Goal: Task Accomplishment & Management: Manage account settings

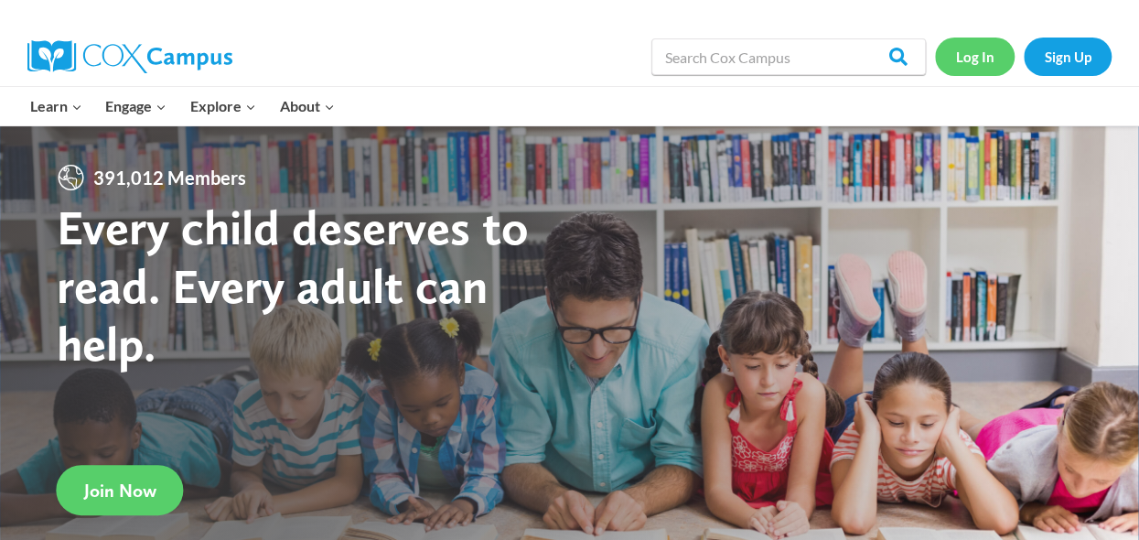
click at [977, 59] on link "Log In" at bounding box center [975, 57] width 80 height 38
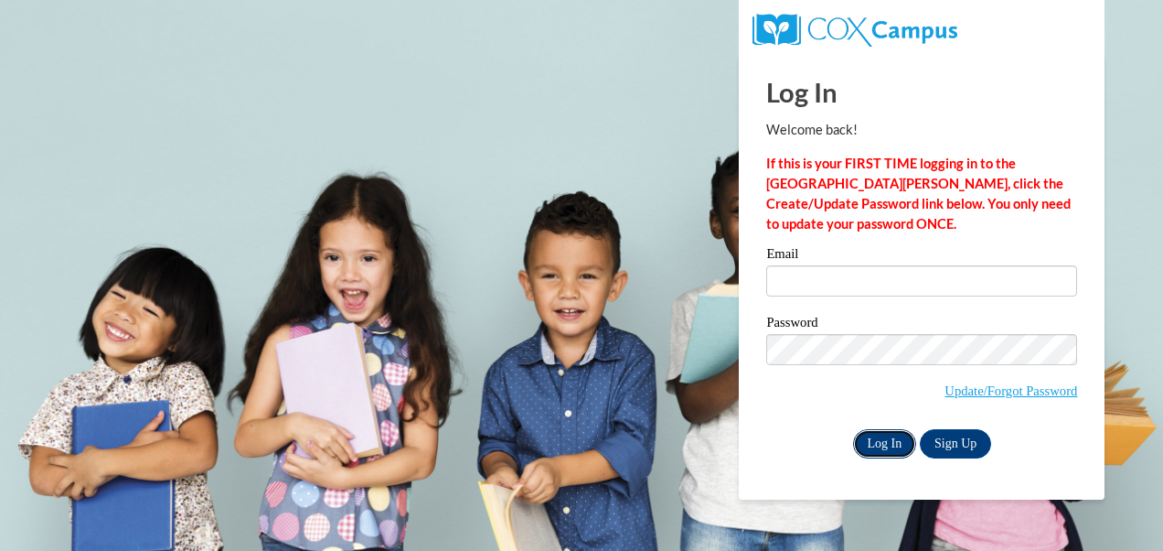
click at [891, 434] on input "Log In" at bounding box center [885, 443] width 64 height 29
click at [899, 313] on div "Email Password Update/Forgot Password Log In Sign Up OR" at bounding box center [922, 352] width 311 height 210
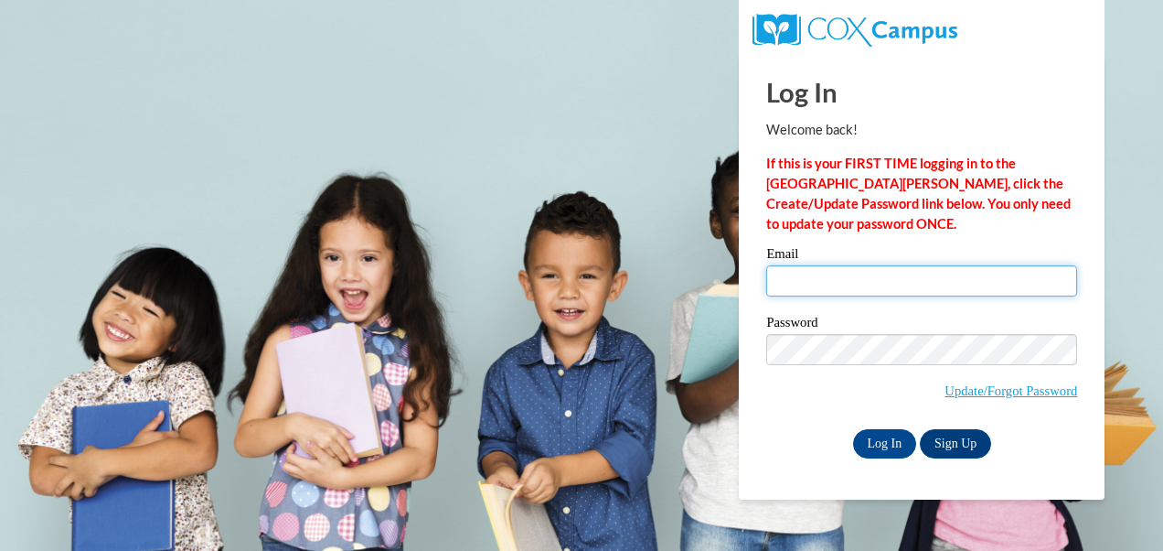
click at [845, 282] on input "Email" at bounding box center [922, 280] width 311 height 31
type input "tresia.martin@lc-hs.org"
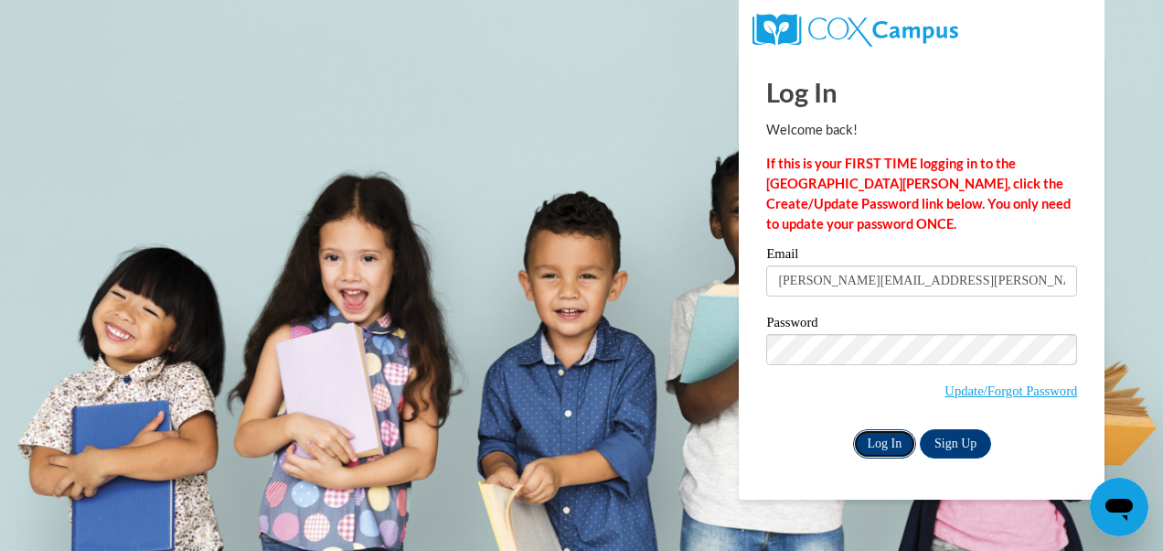
click at [880, 435] on input "Log In" at bounding box center [885, 443] width 64 height 29
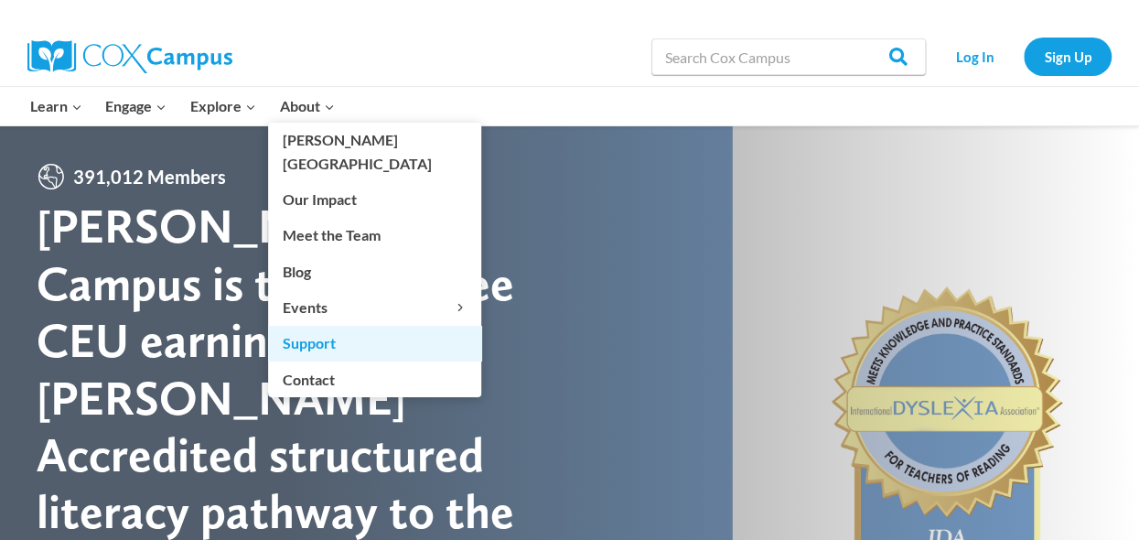
click at [322, 326] on link "Support" at bounding box center [374, 343] width 213 height 35
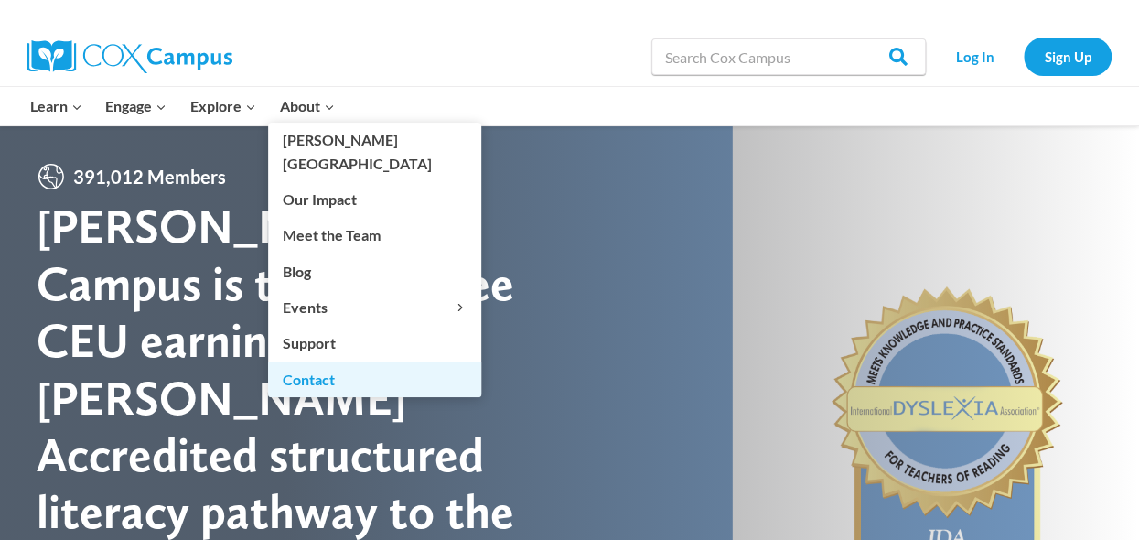
click at [331, 361] on link "Contact" at bounding box center [374, 378] width 213 height 35
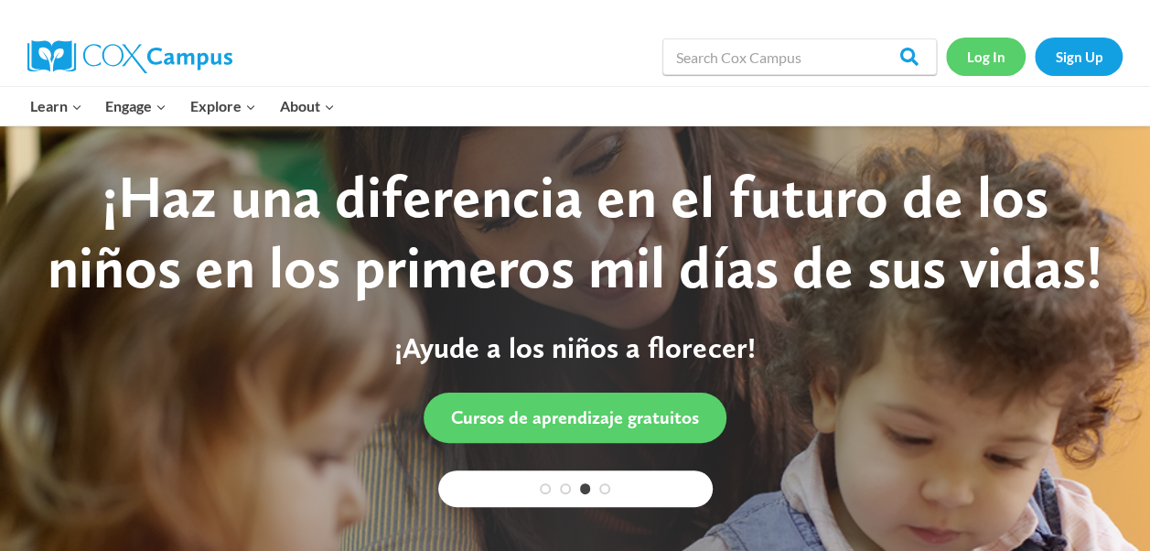
click at [977, 62] on link "Log In" at bounding box center [986, 57] width 80 height 38
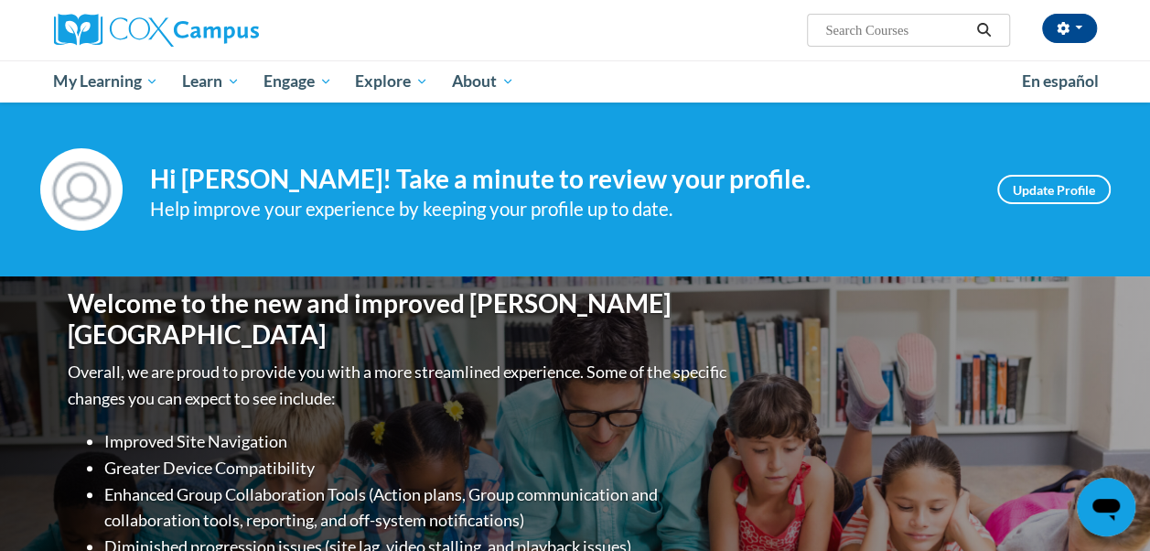
click at [982, 34] on icon "Search" at bounding box center [984, 30] width 14 height 14
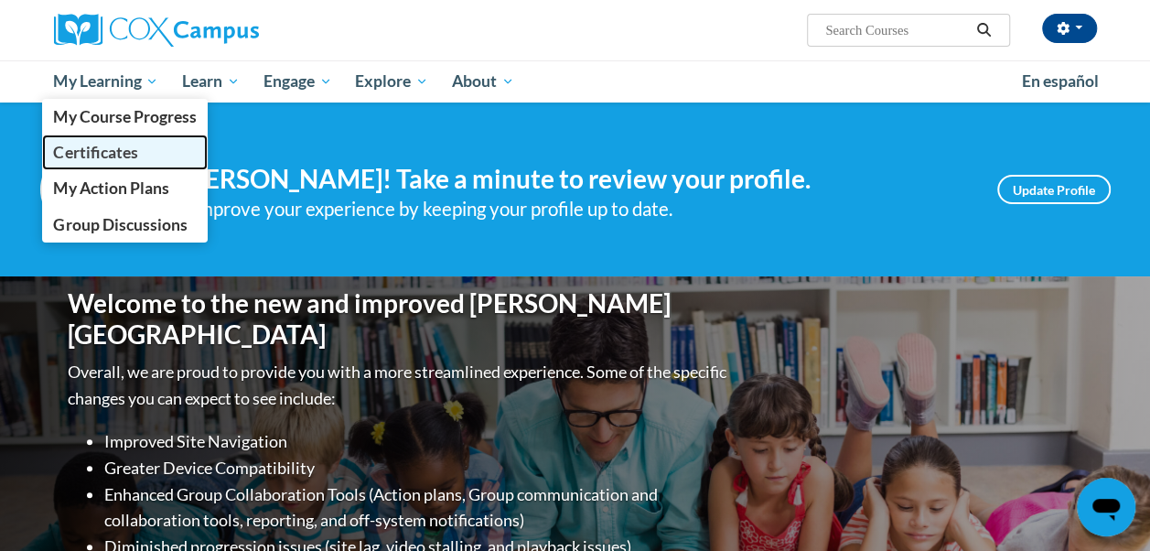
click at [115, 143] on span "Certificates" at bounding box center [95, 152] width 84 height 19
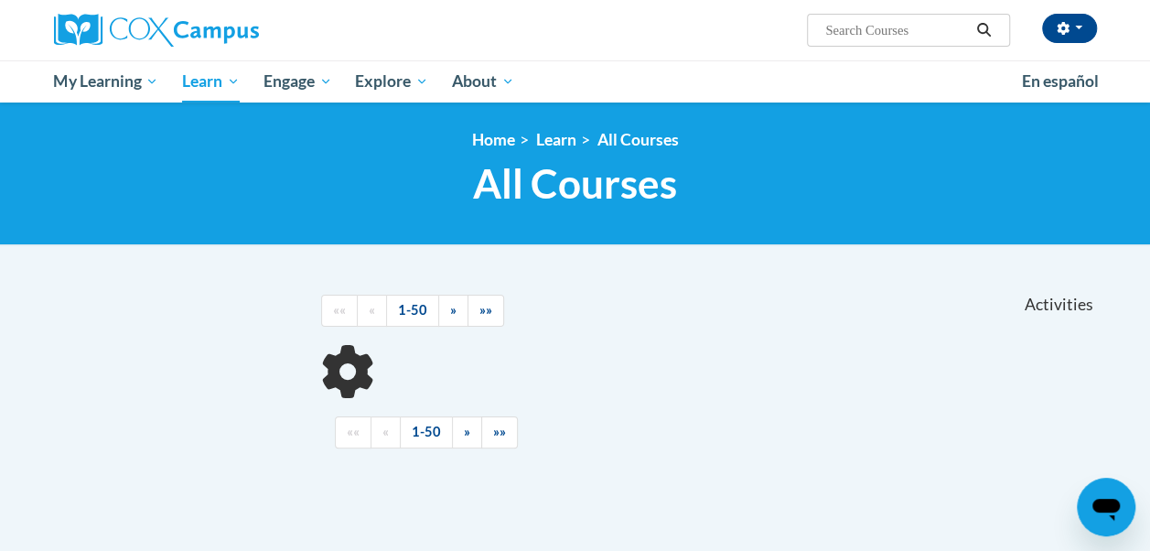
click at [895, 31] on input "Search..." at bounding box center [896, 30] width 146 height 22
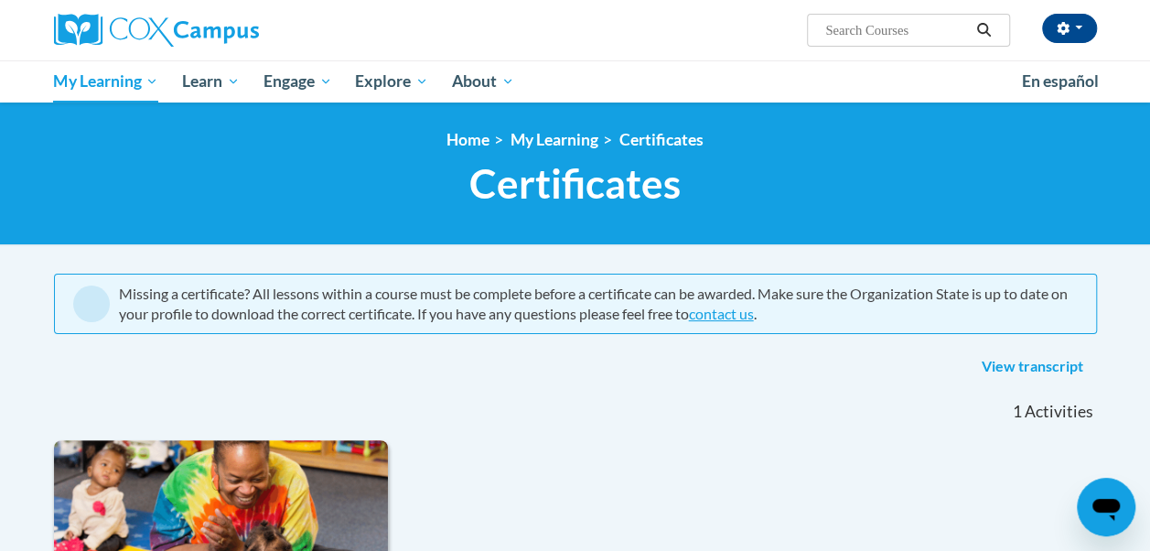
drag, startPoint x: 1147, startPoint y: 167, endPoint x: 1154, endPoint y: 192, distance: 25.8
click at [1149, 192] on html "Tresia Martin (America/New_York UTC-04:00) My Profile Inbox My Transcripts Log …" at bounding box center [575, 275] width 1150 height 551
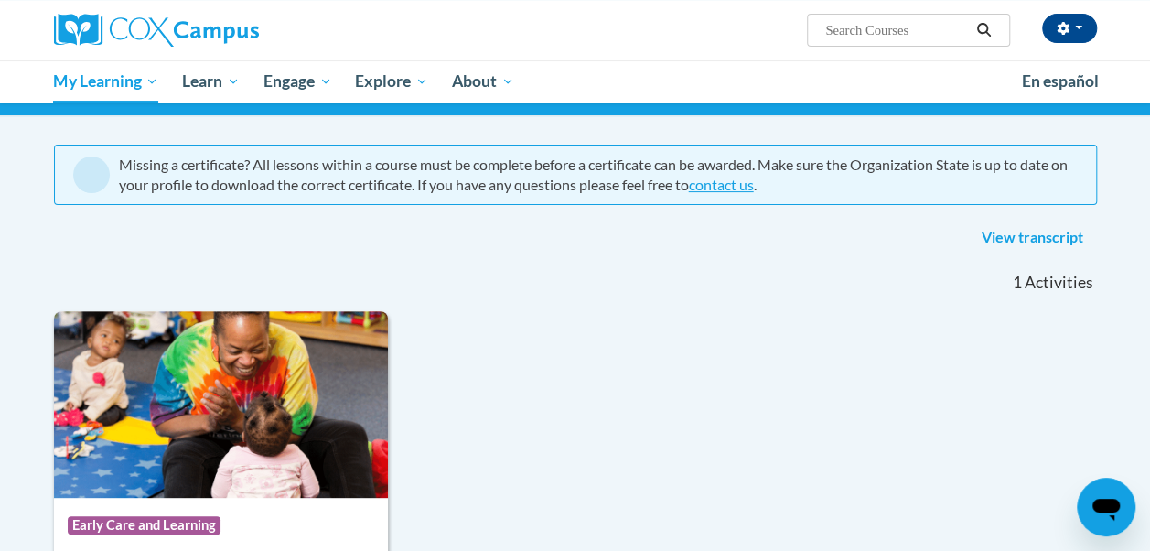
scroll to position [119, 0]
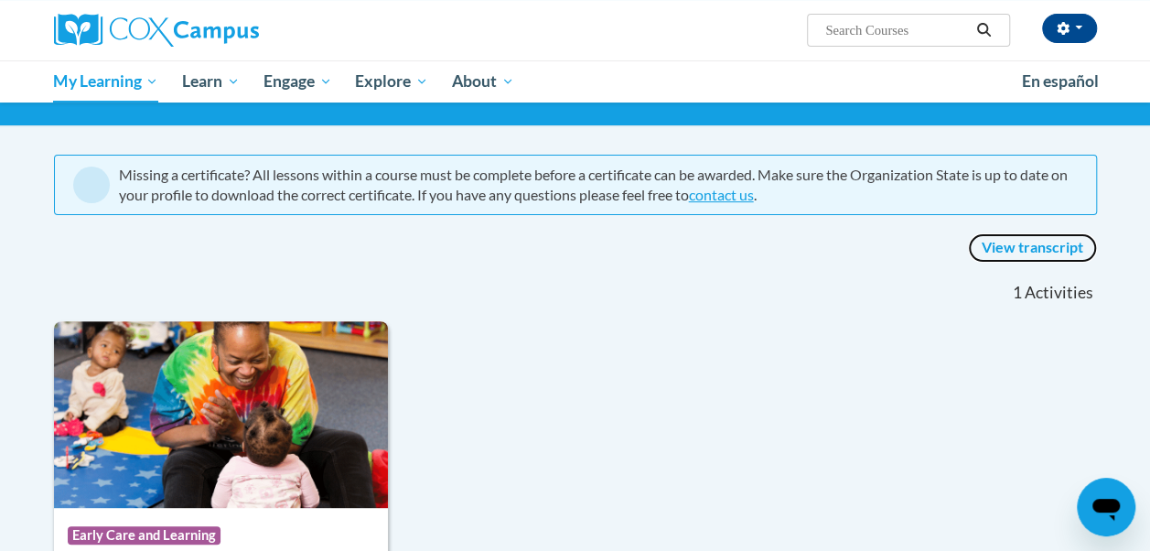
click at [1030, 248] on link "View transcript" at bounding box center [1032, 247] width 129 height 29
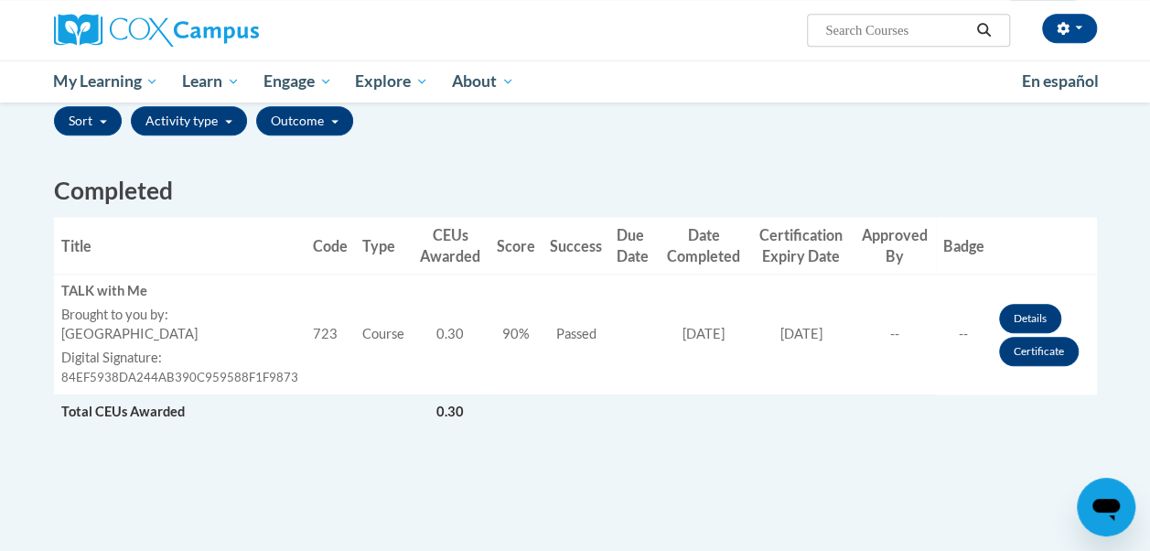
scroll to position [438, 0]
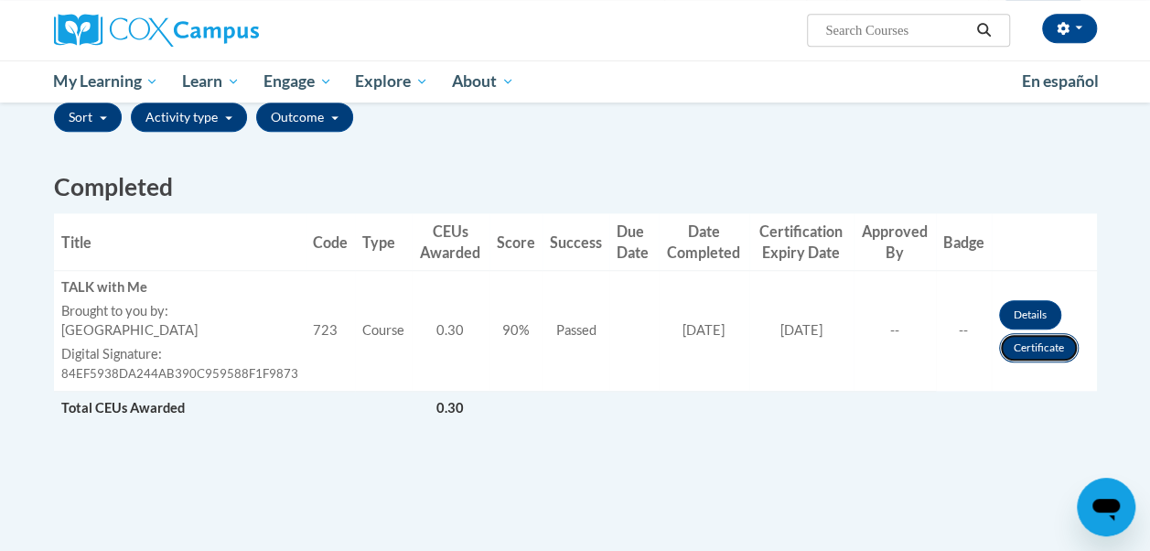
click at [1037, 344] on link "Certificate" at bounding box center [1039, 347] width 80 height 29
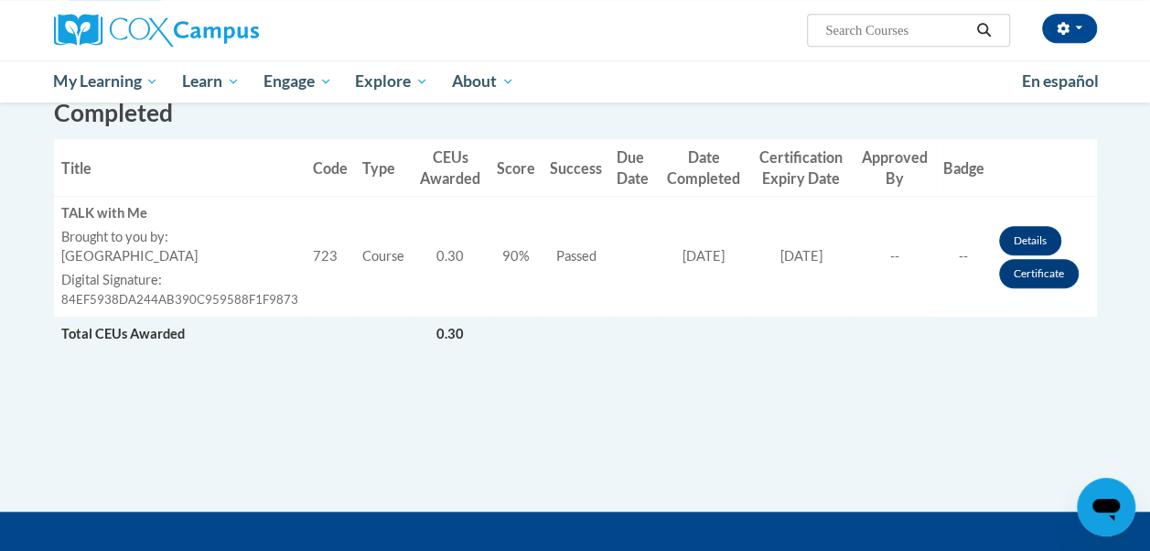
scroll to position [511, 0]
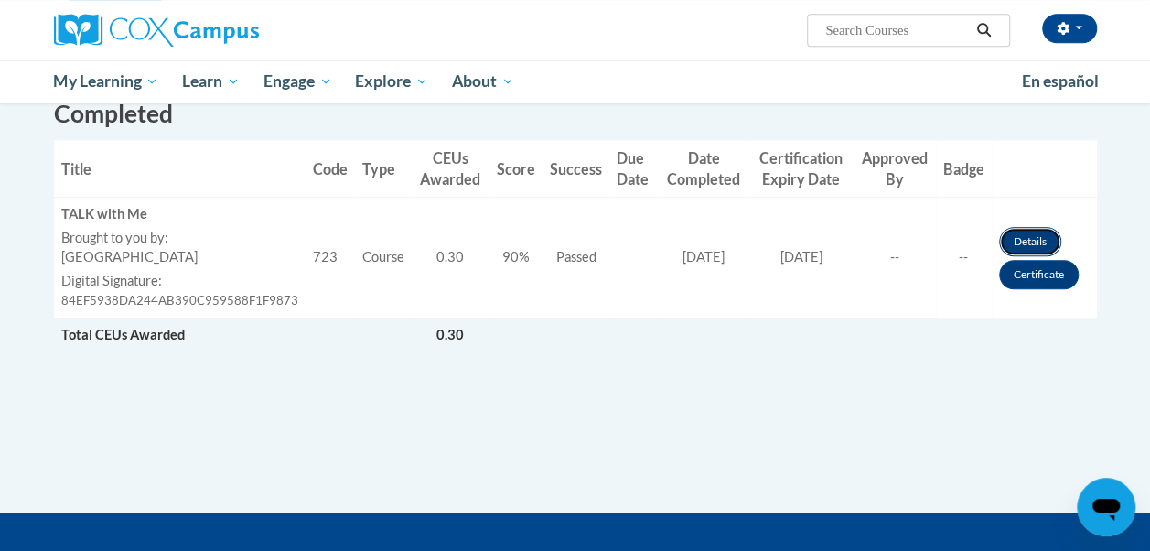
click at [1013, 229] on link "Details" at bounding box center [1030, 241] width 62 height 29
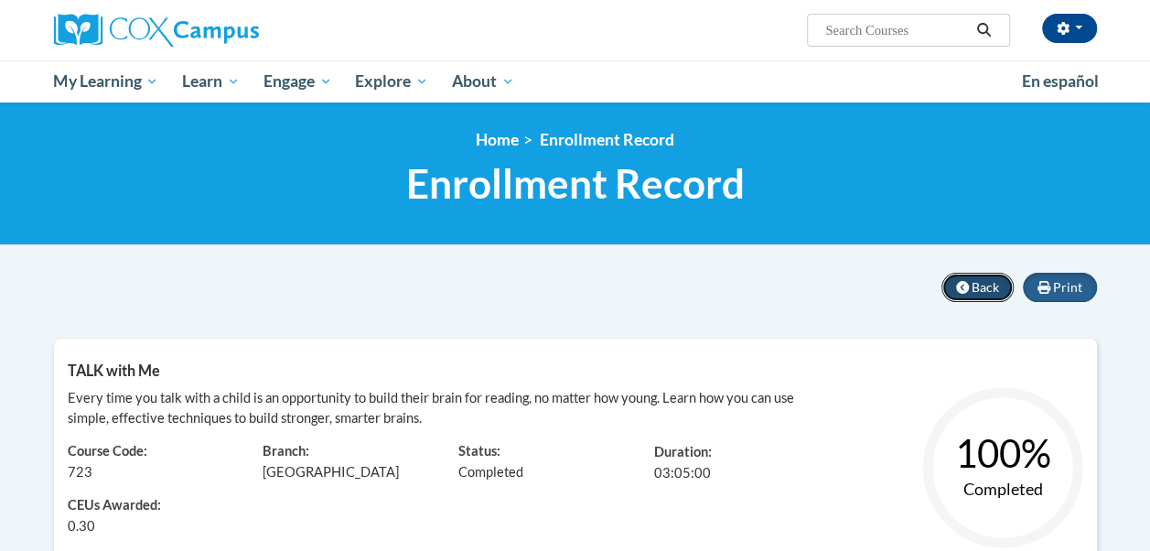
click at [1004, 277] on button "Back" at bounding box center [977, 287] width 72 height 29
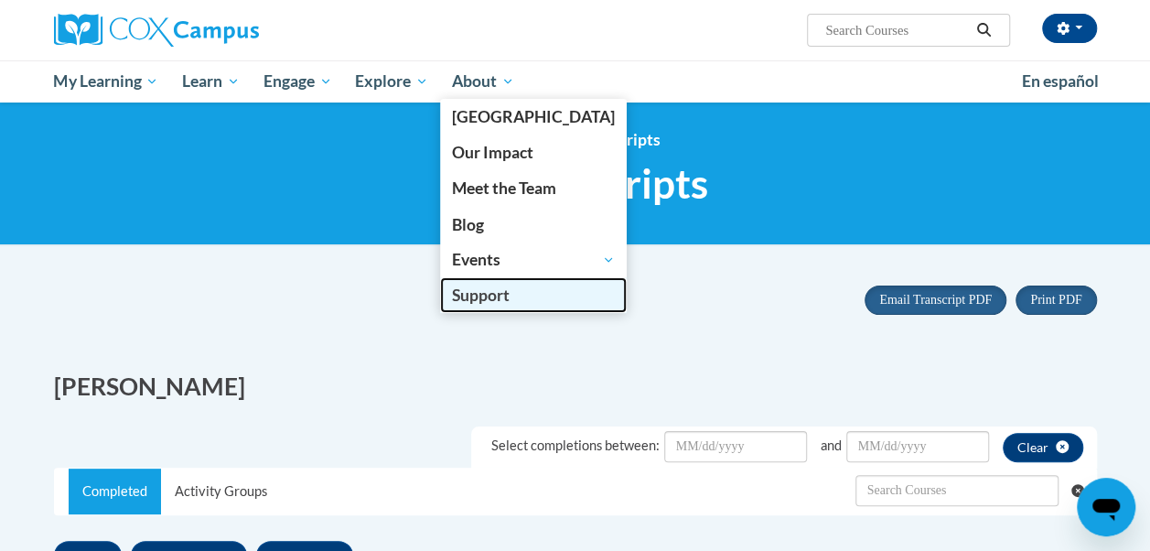
click at [487, 294] on span "Support" at bounding box center [481, 294] width 58 height 19
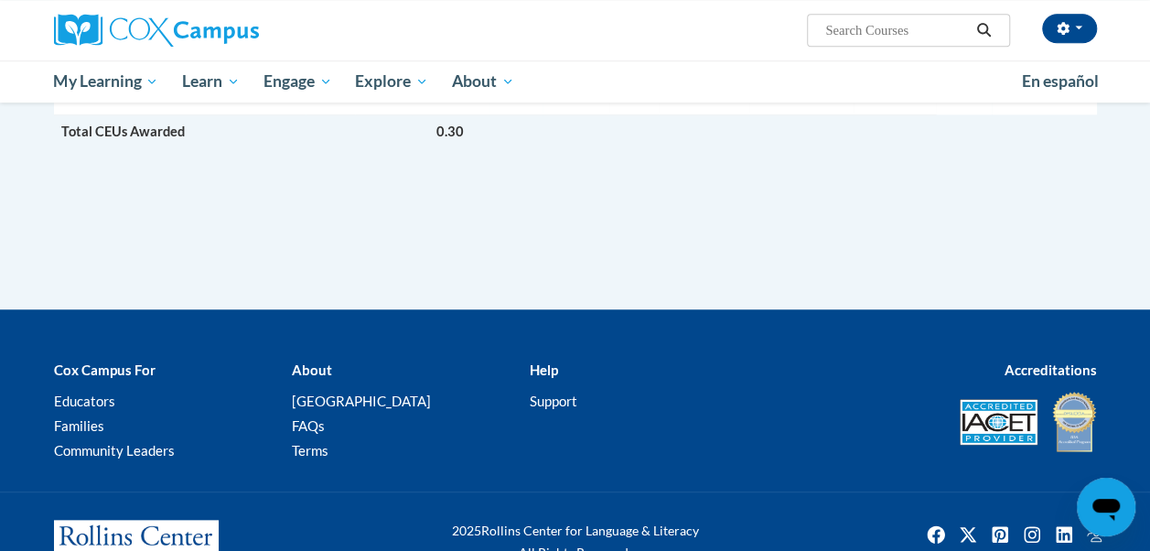
scroll to position [715, 0]
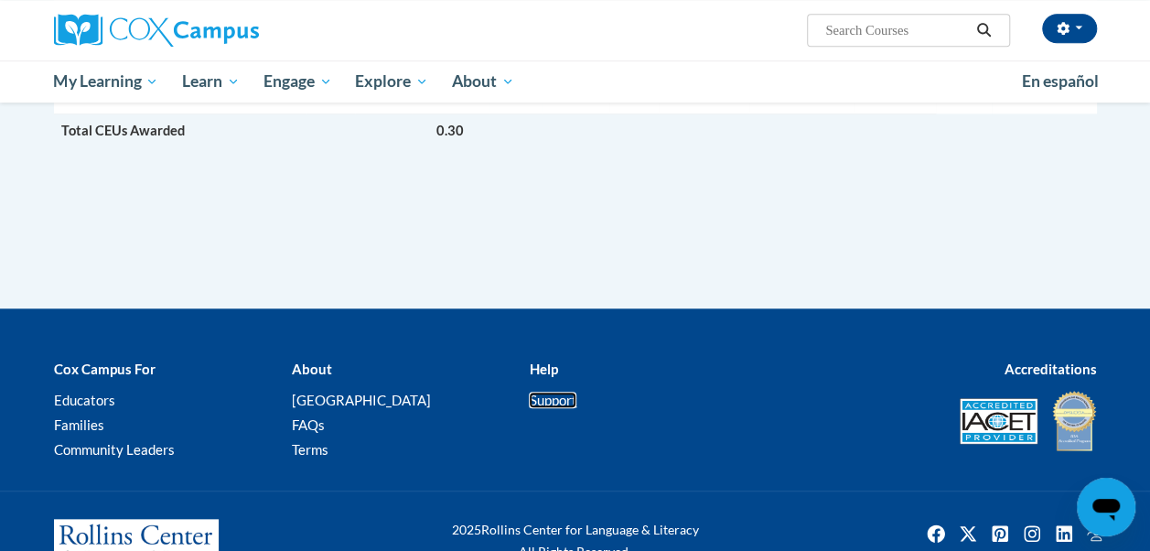
click at [551, 395] on link "Support" at bounding box center [553, 399] width 48 height 16
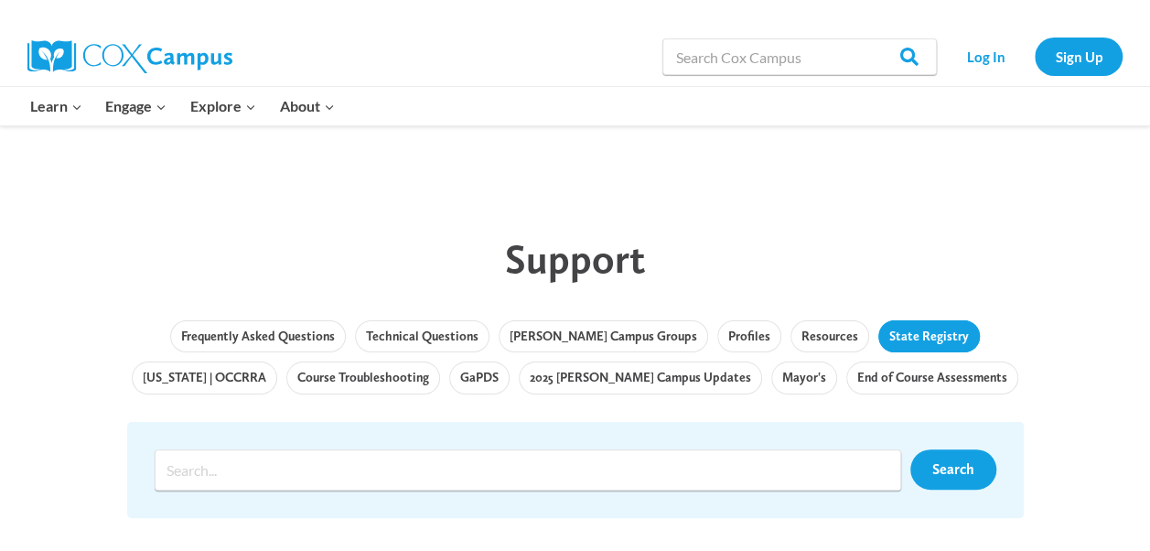
click at [878, 338] on link "State Registry" at bounding box center [929, 336] width 102 height 33
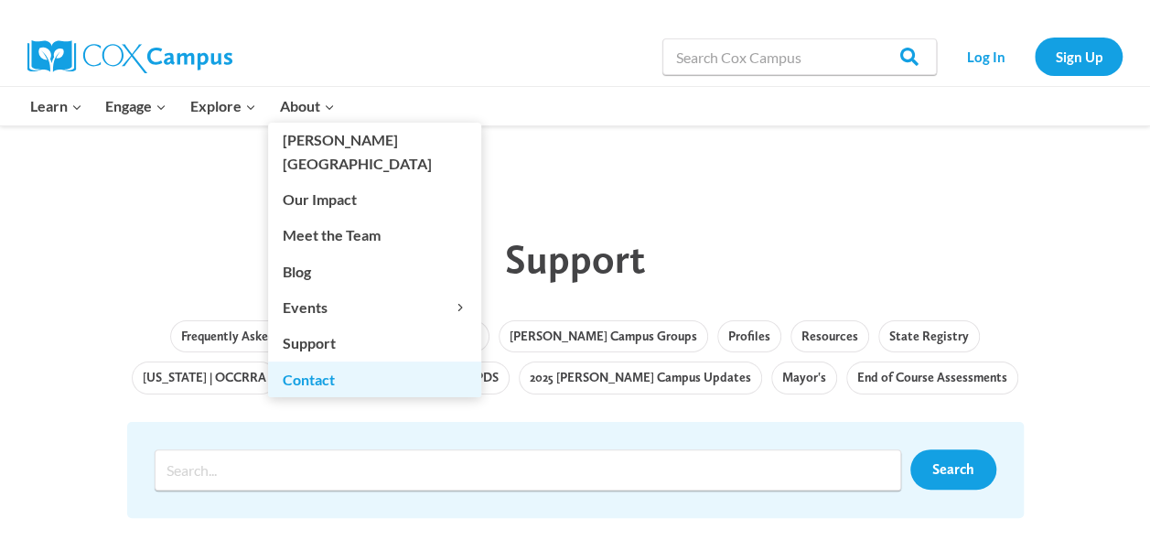
click at [312, 361] on link "Contact" at bounding box center [374, 378] width 213 height 35
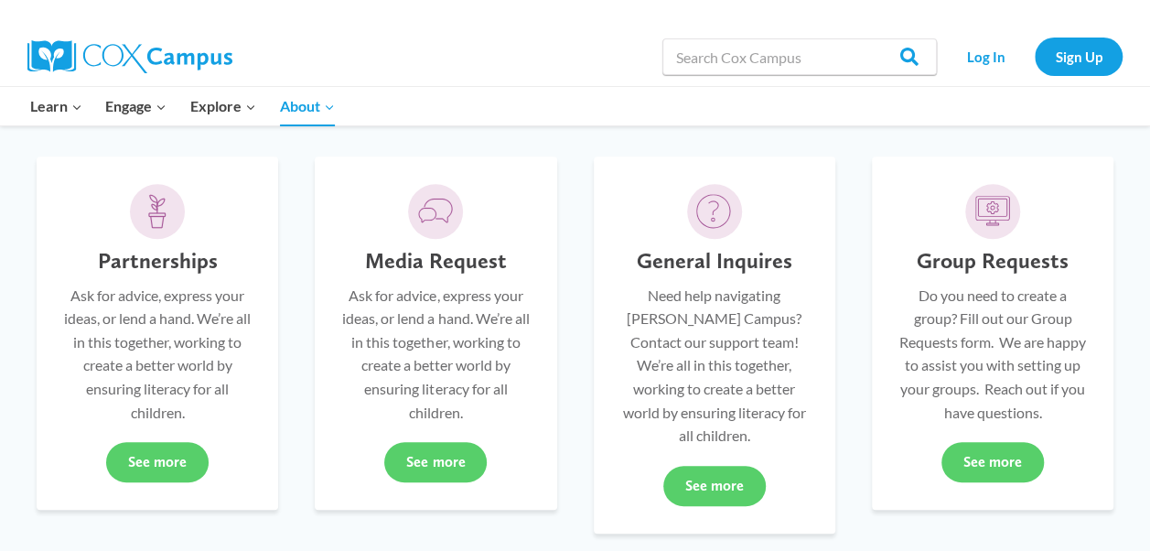
scroll to position [462, 0]
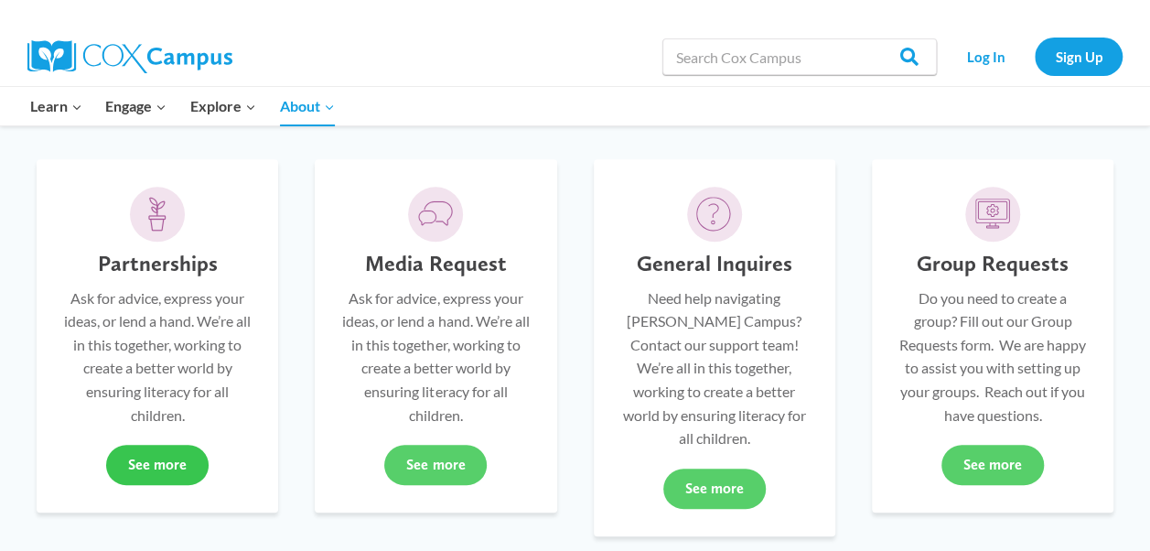
click at [166, 450] on link "See more" at bounding box center [157, 465] width 102 height 40
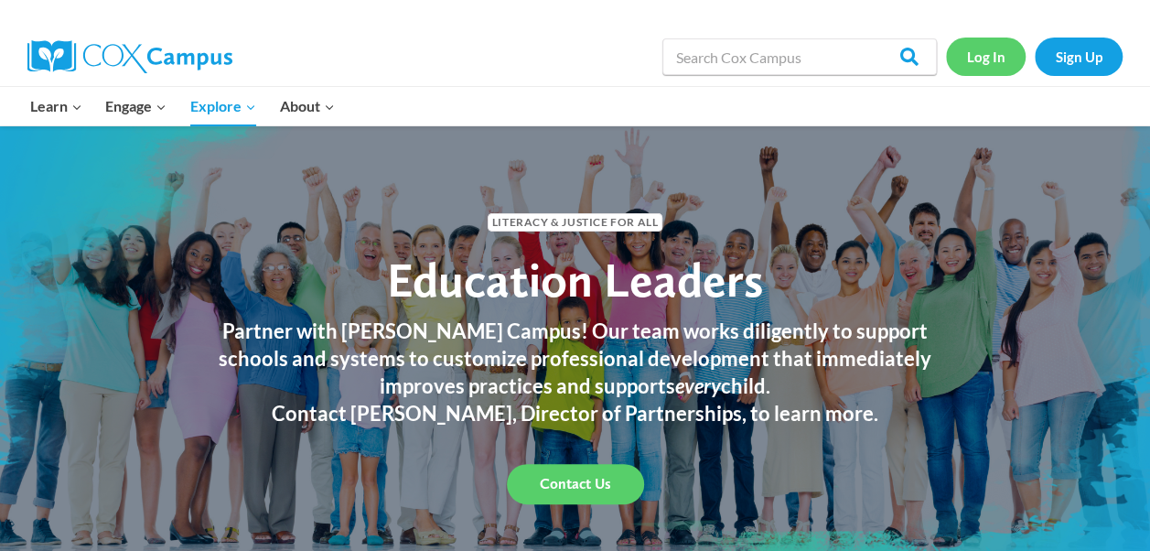
click at [968, 54] on link "Log In" at bounding box center [986, 57] width 80 height 38
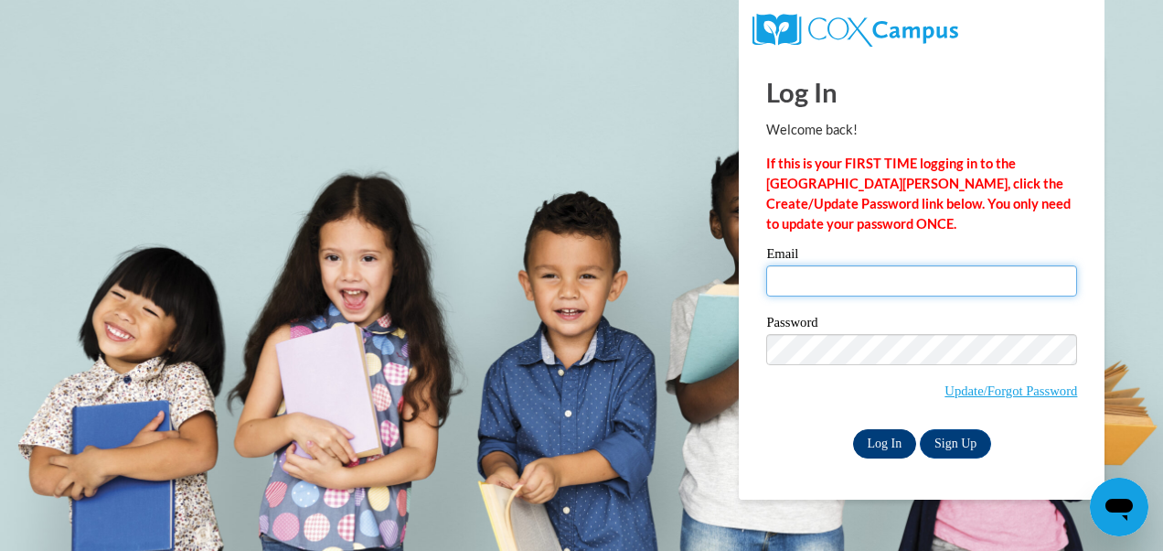
type input "[PERSON_NAME][EMAIL_ADDRESS][PERSON_NAME][PERSON_NAME][DOMAIN_NAME]"
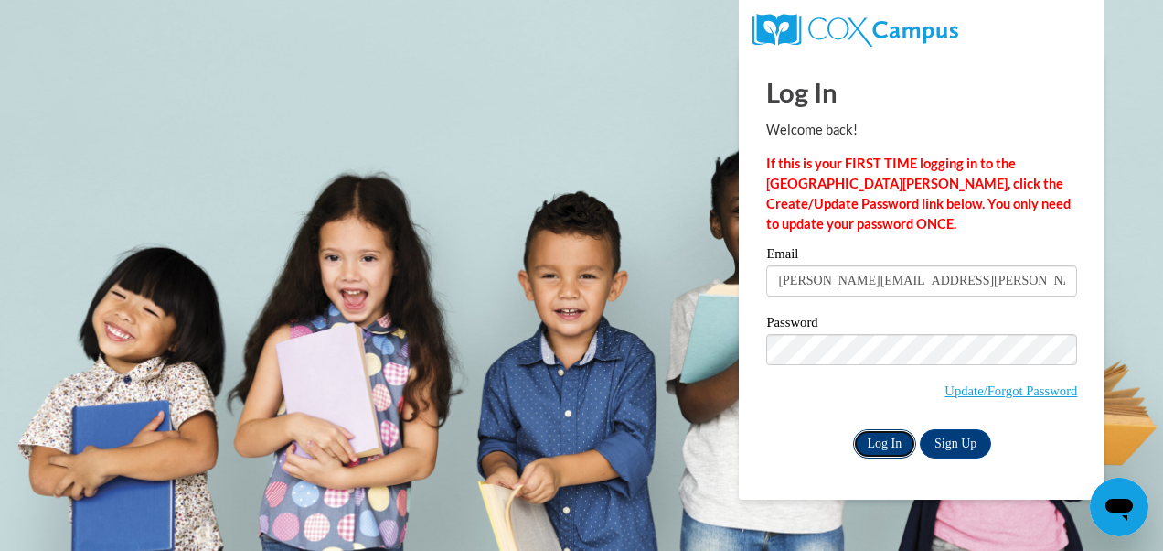
click at [871, 445] on input "Log In" at bounding box center [885, 443] width 64 height 29
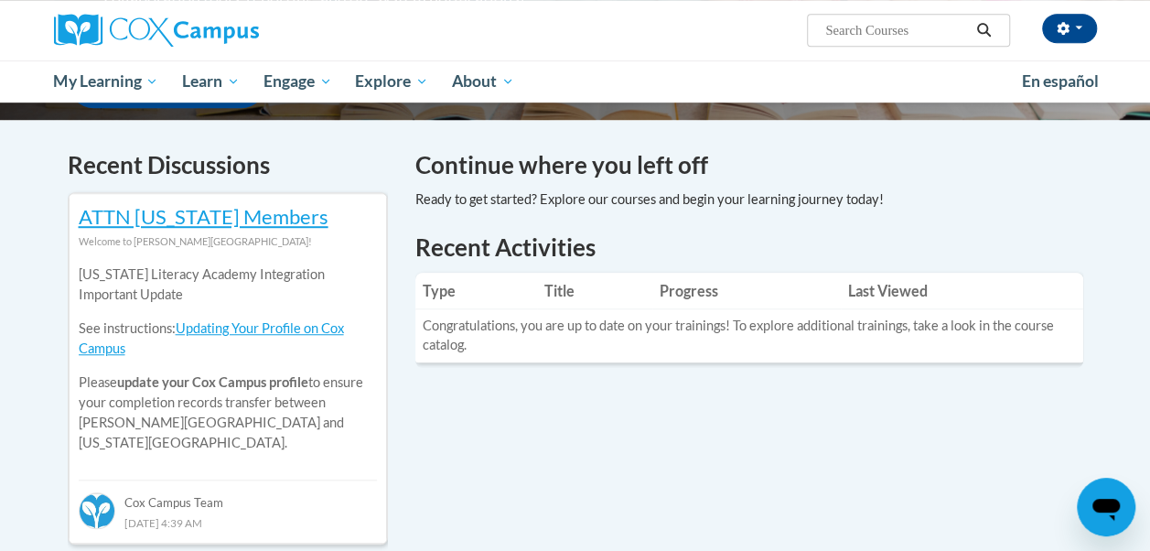
scroll to position [554, 0]
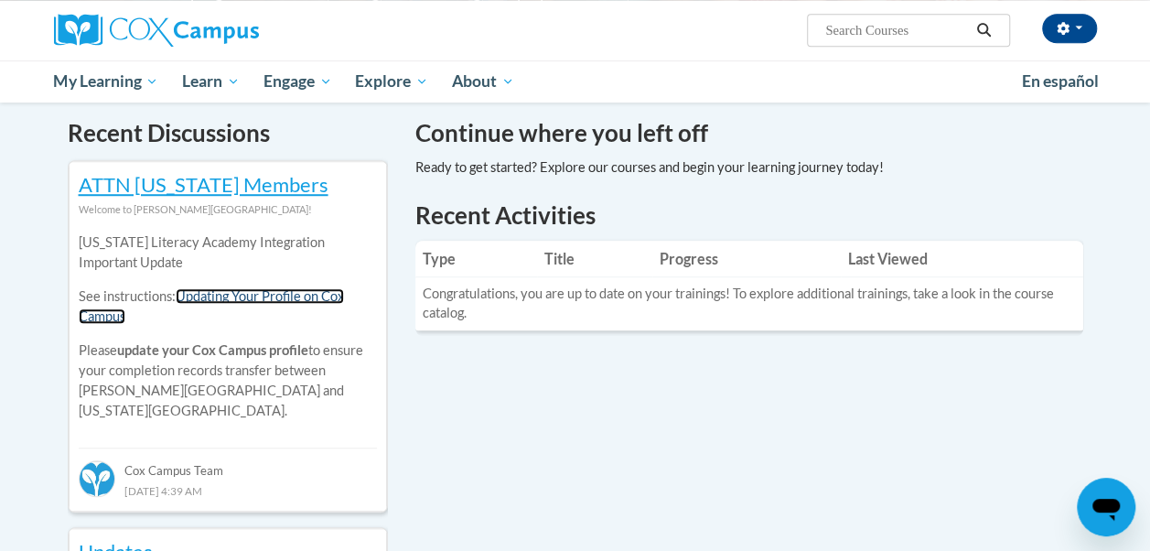
click at [335, 295] on link "Updating Your Profile on Cox Campus" at bounding box center [211, 306] width 265 height 36
